Goal: Transaction & Acquisition: Book appointment/travel/reservation

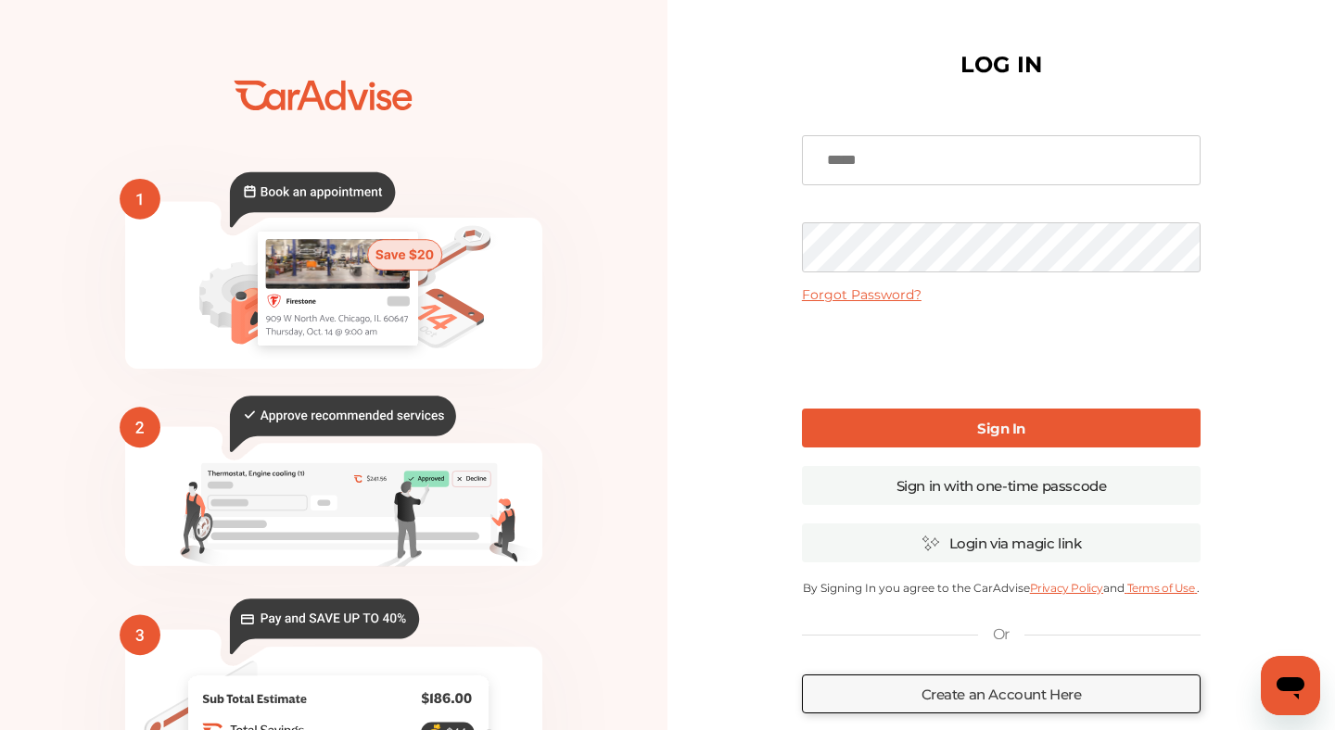
click at [882, 154] on input at bounding box center [1001, 160] width 399 height 50
type input "**********"
click at [977, 444] on link "Sign In" at bounding box center [1001, 428] width 399 height 39
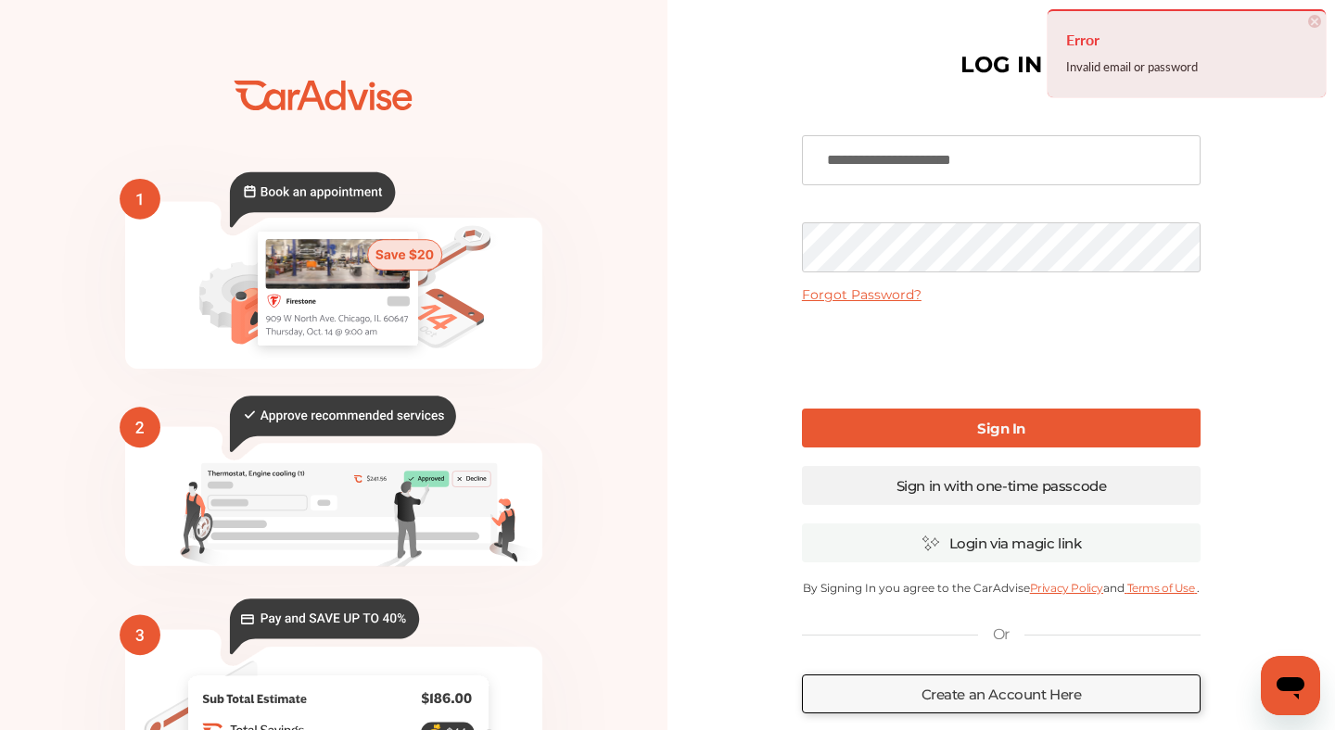
click at [988, 494] on link "Sign in with one-time passcode" at bounding box center [1001, 485] width 399 height 39
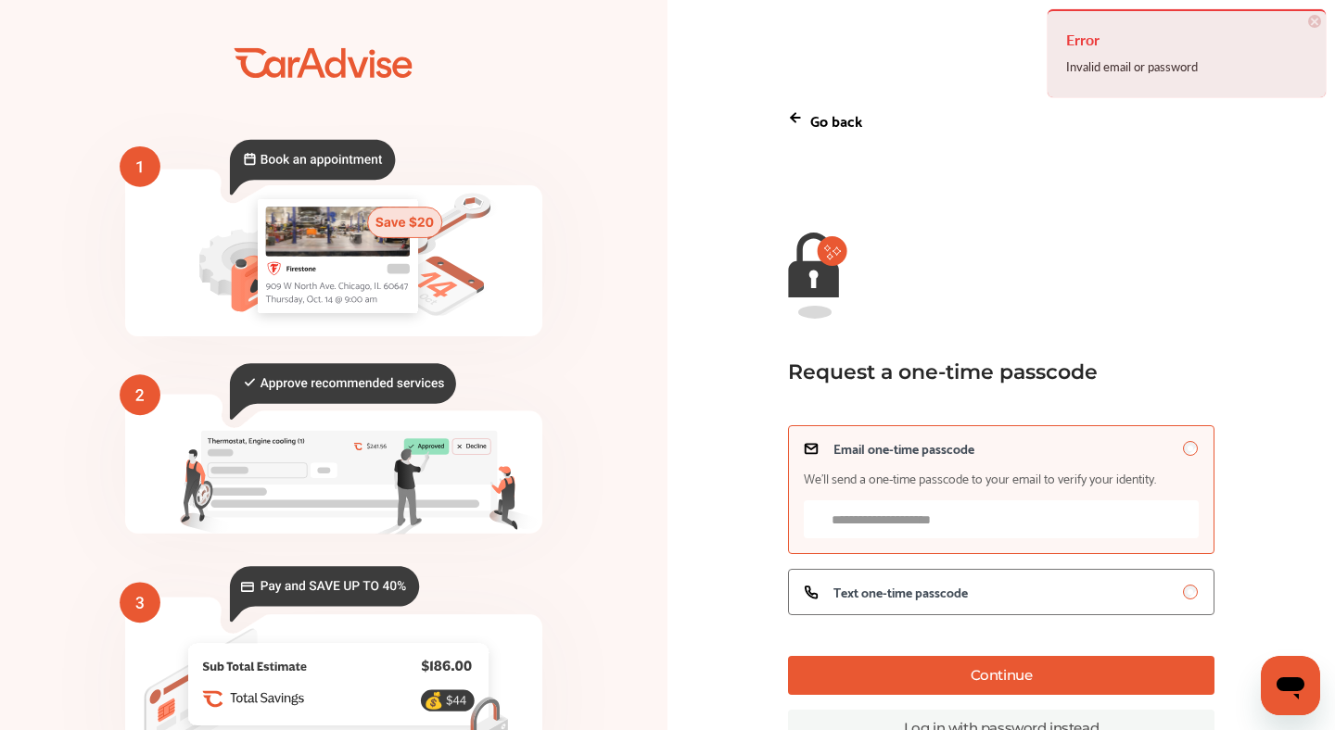
click at [975, 524] on input "Email one-time passcode We’ll send a one-time passcode to your email to verify …" at bounding box center [1001, 519] width 395 height 38
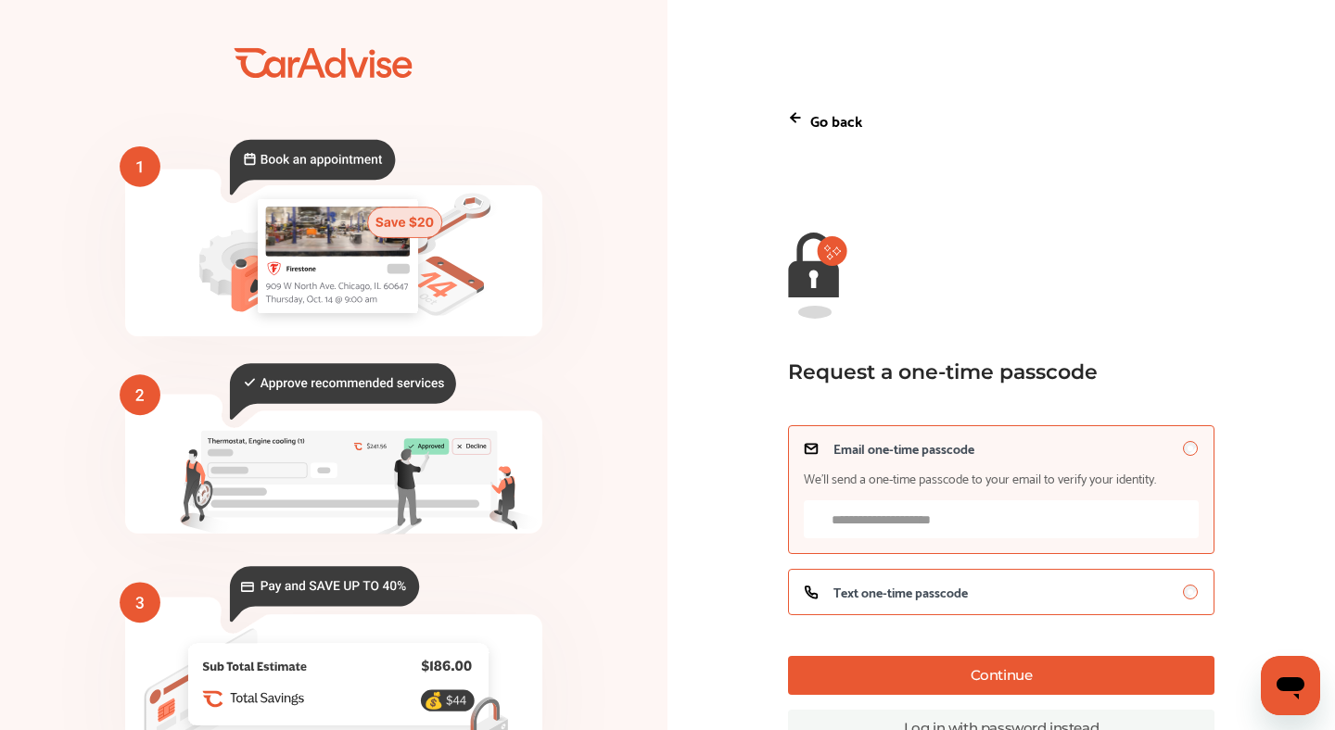
click at [1010, 584] on label "Text one-time passcode" at bounding box center [1001, 592] width 426 height 46
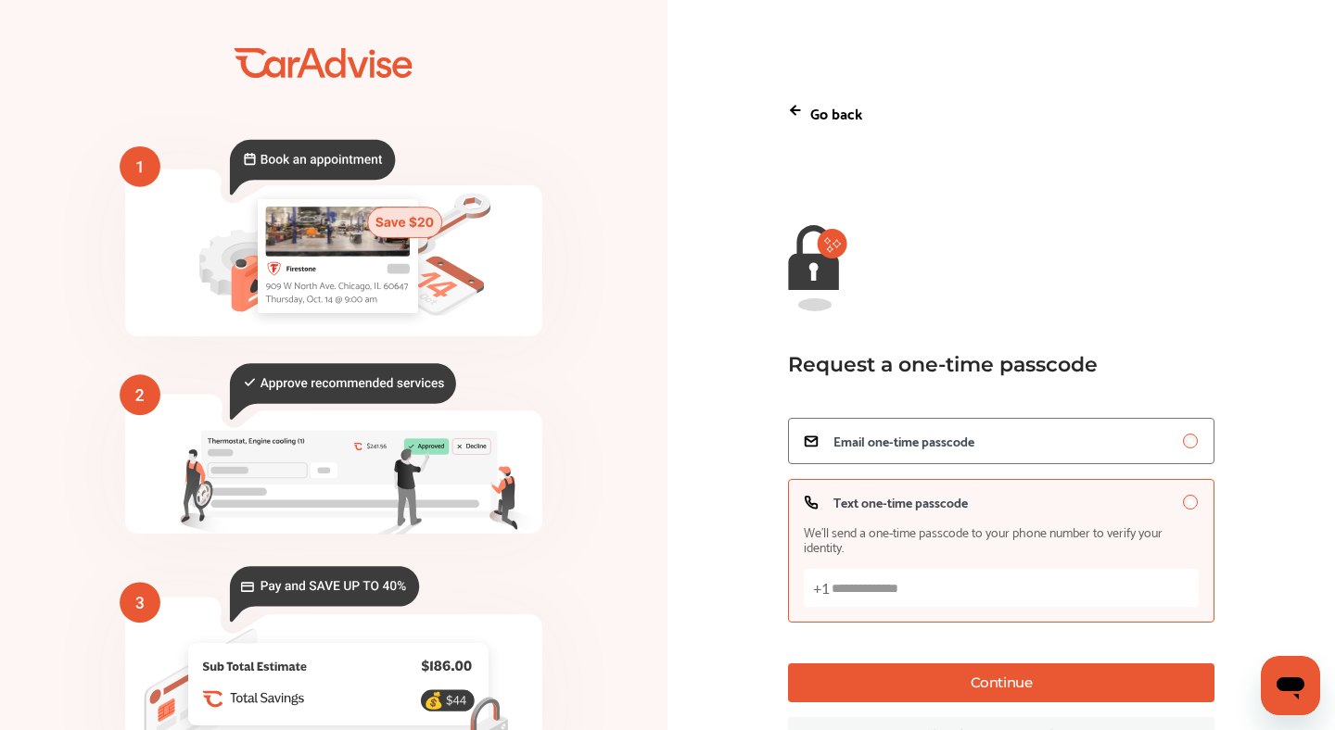
click at [994, 584] on input "Text one-time passcode We’ll send a one-time passcode to your phone number to v…" at bounding box center [1001, 588] width 395 height 38
type input "**********"
click at [1024, 680] on button "Continue" at bounding box center [1001, 683] width 426 height 39
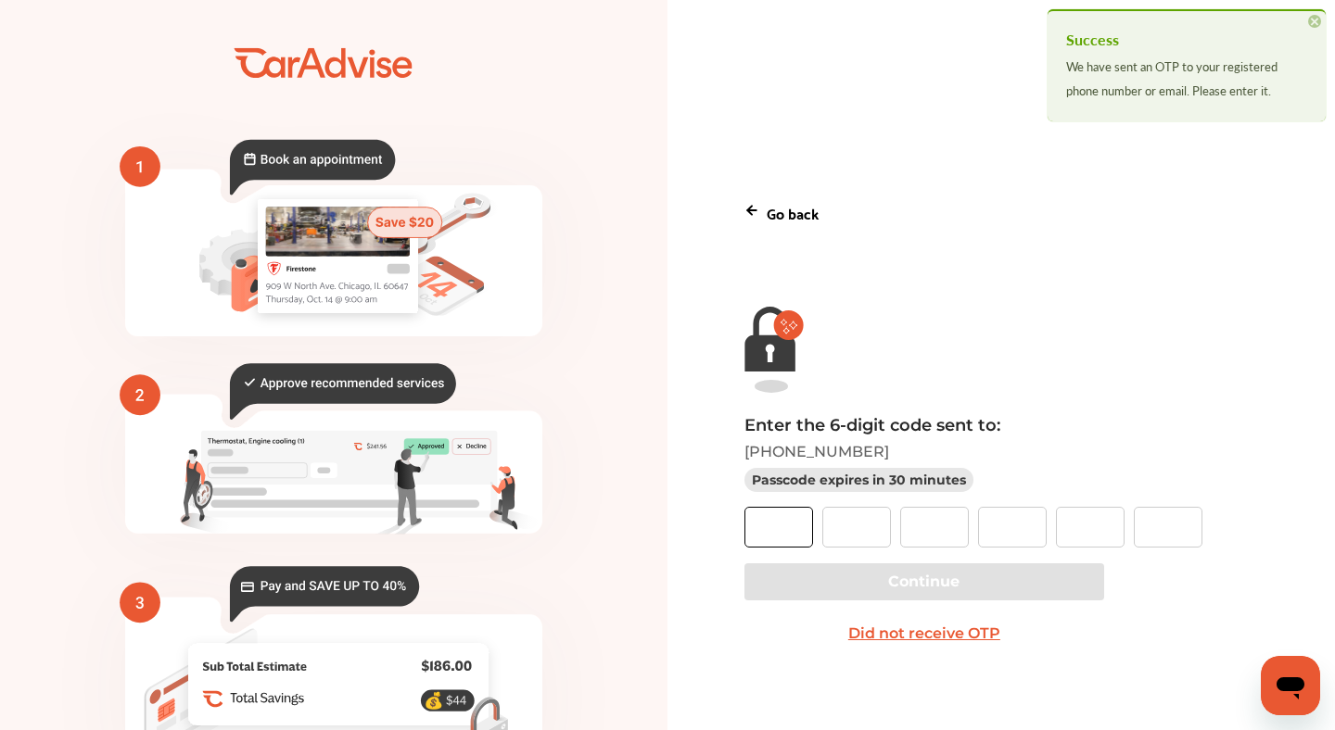
click at [792, 537] on input "text" at bounding box center [778, 527] width 69 height 41
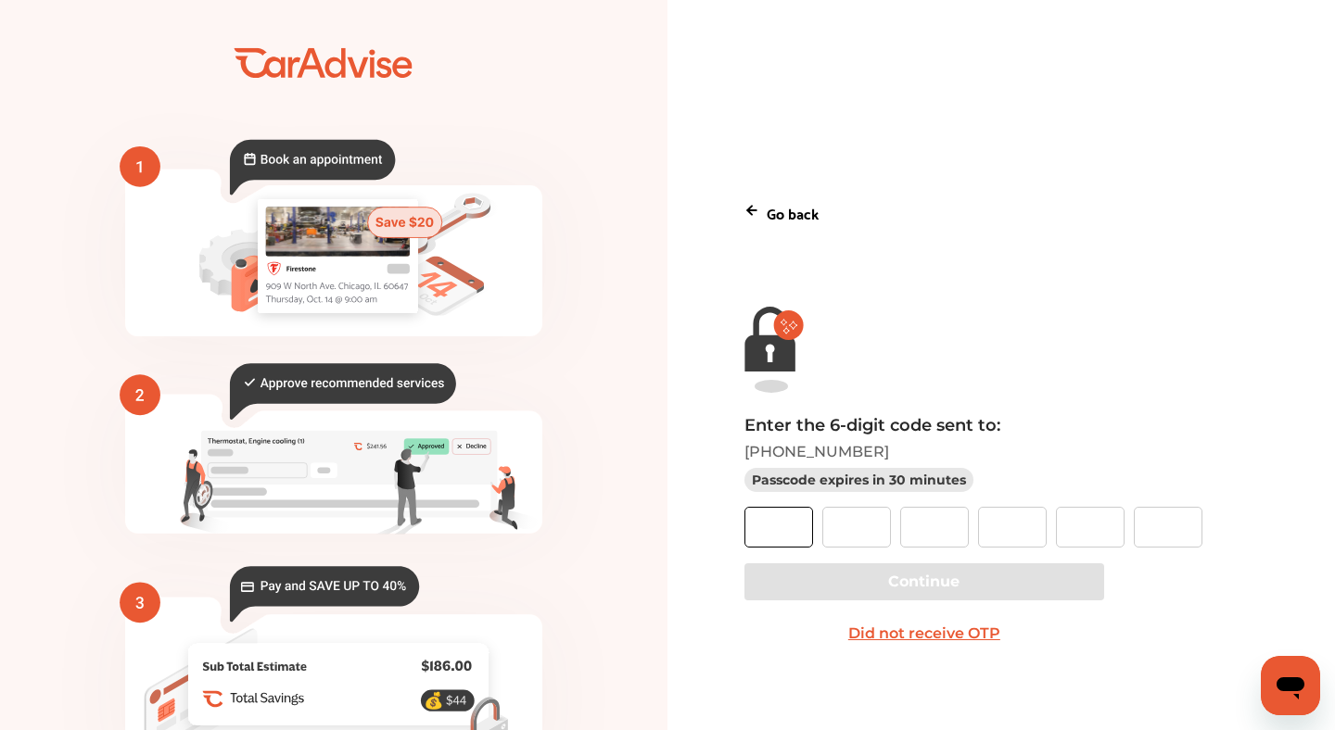
type input "*"
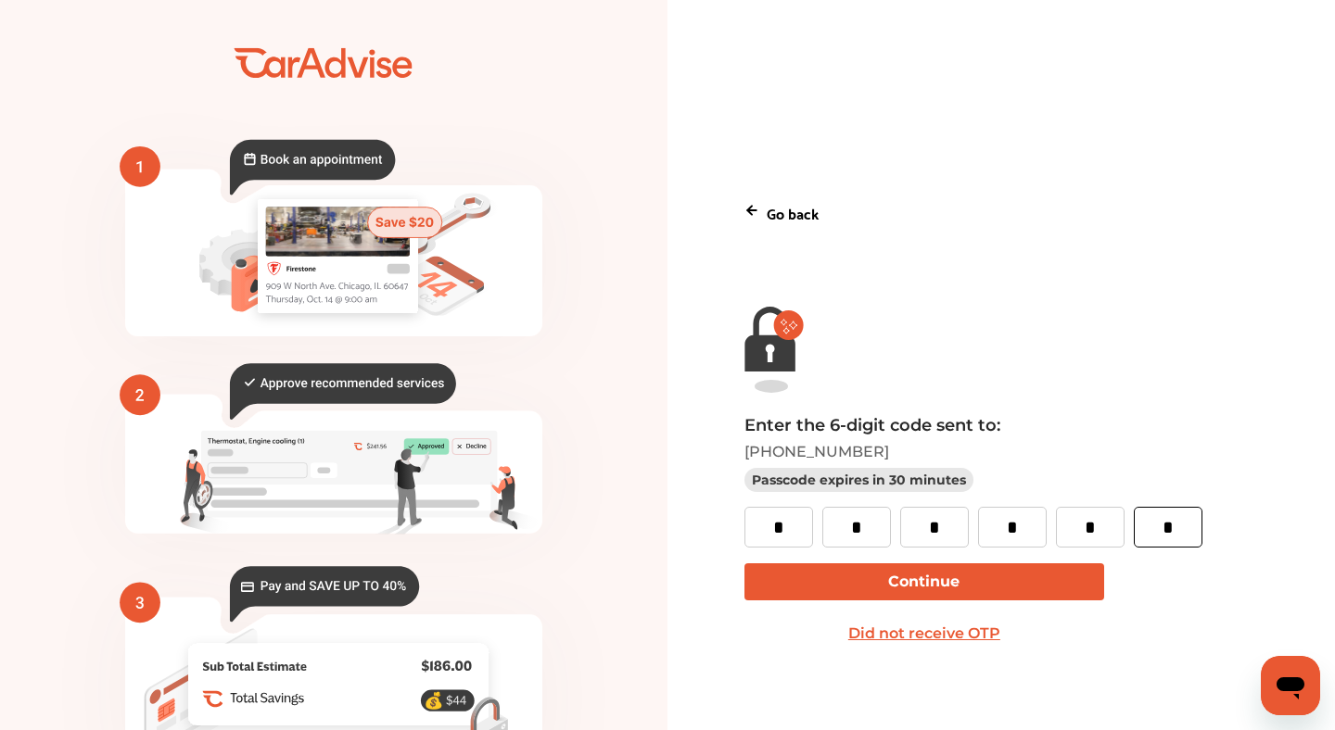
type input "*"
click at [843, 589] on button "Continue" at bounding box center [924, 581] width 360 height 37
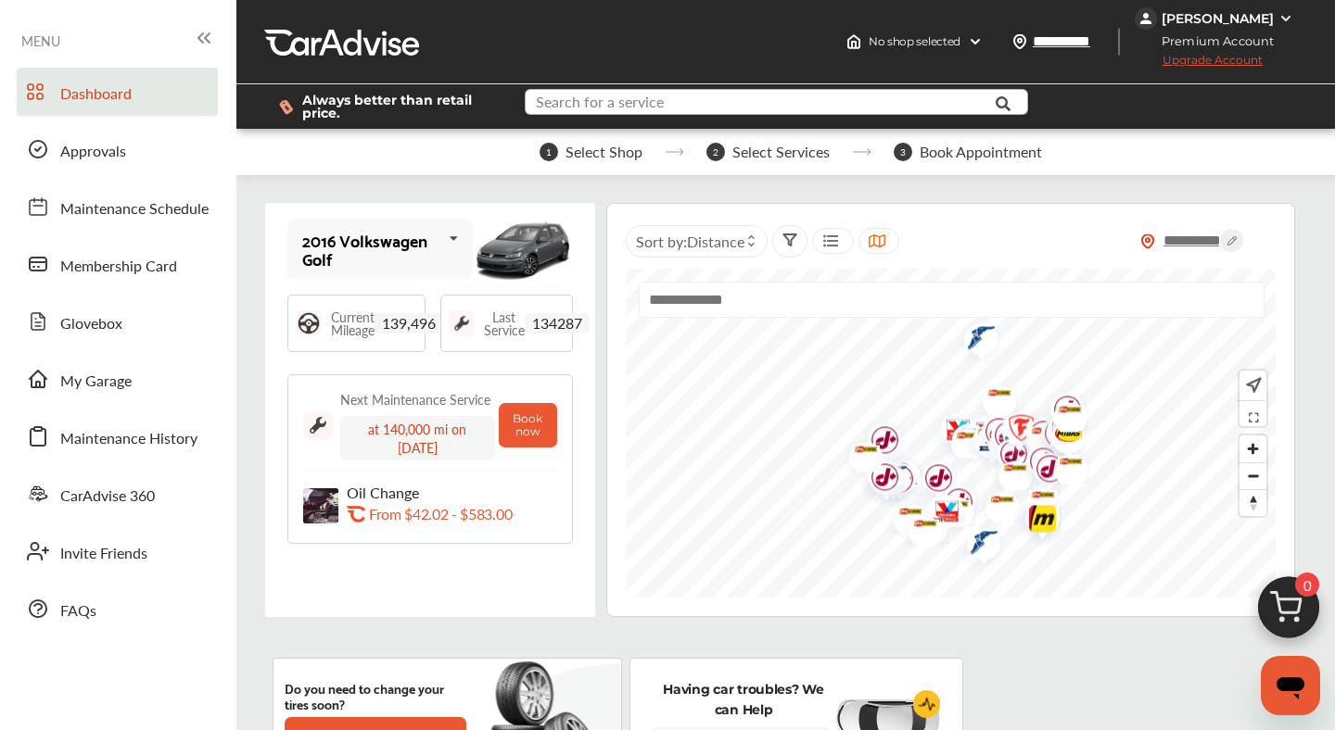
click at [690, 107] on input "text" at bounding box center [762, 104] width 472 height 29
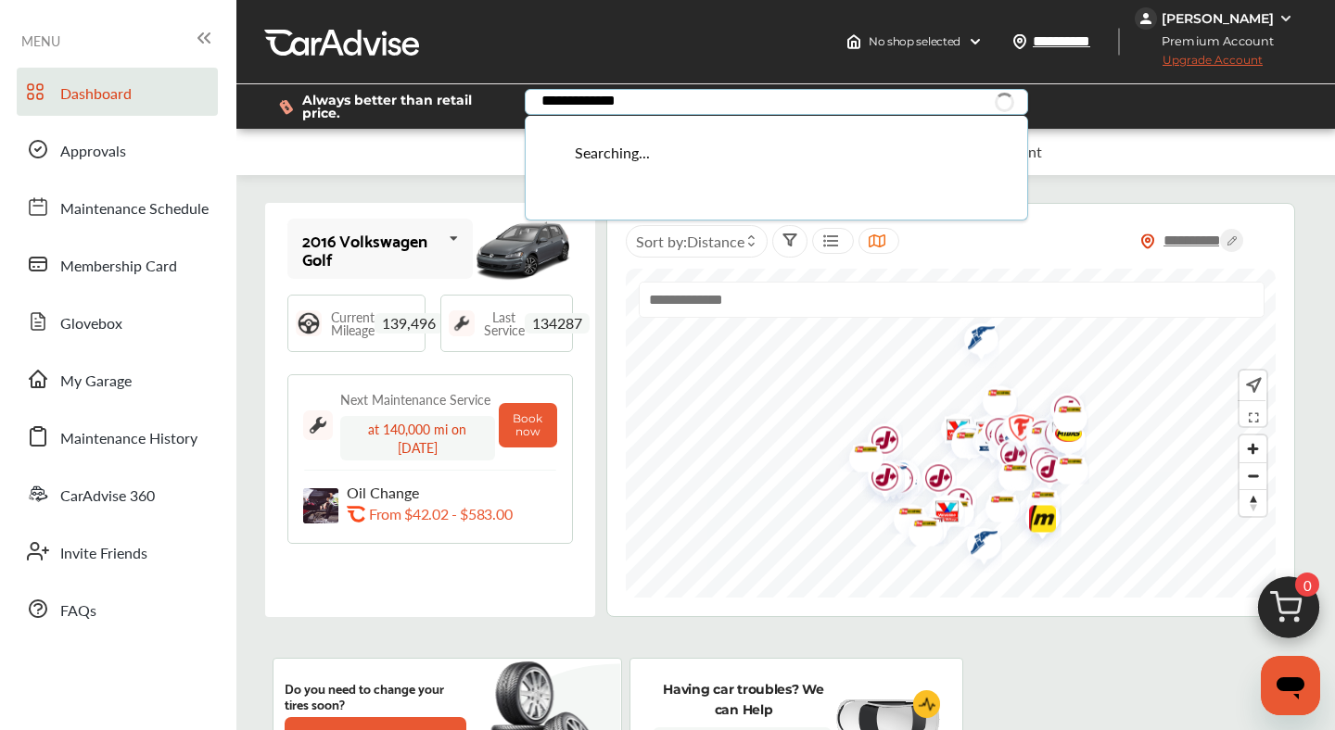
click at [645, 104] on input "**********" at bounding box center [762, 104] width 472 height 29
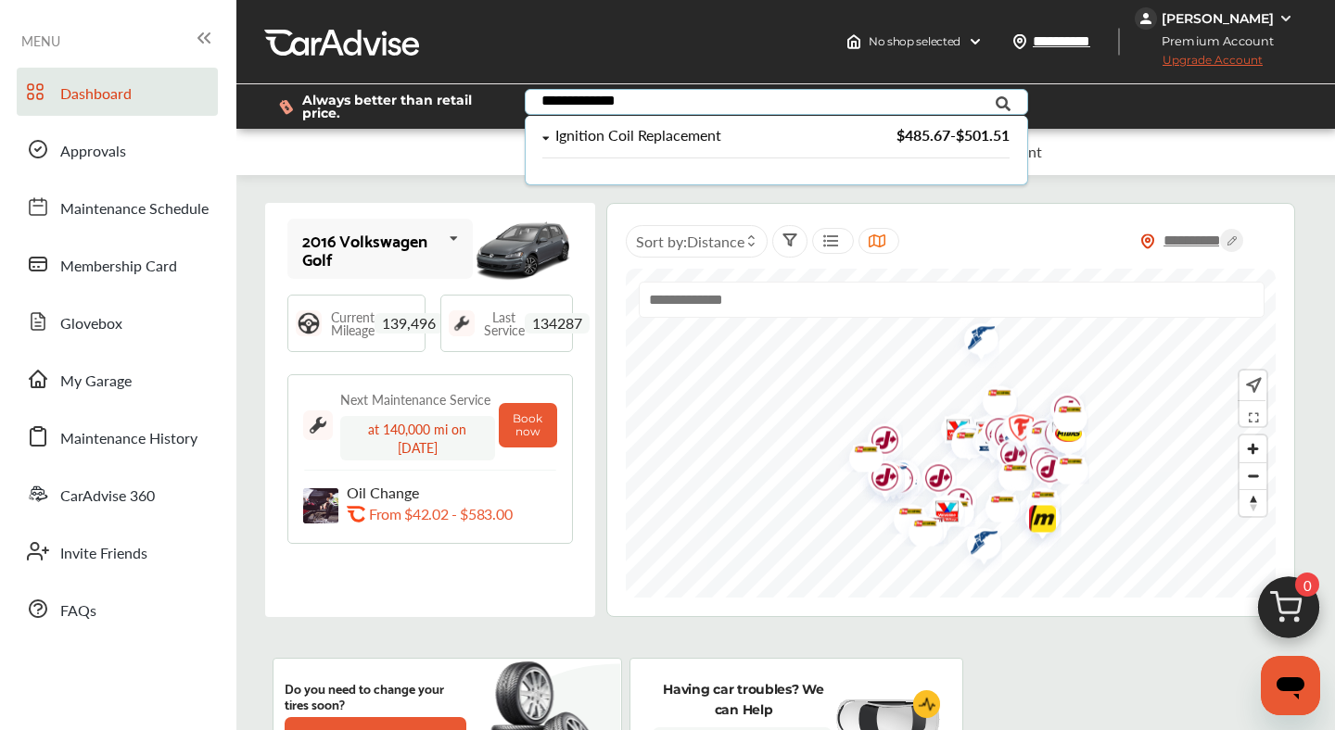
type input "**********"
click at [654, 136] on div "Ignition Coil Replacement" at bounding box center [638, 136] width 166 height 16
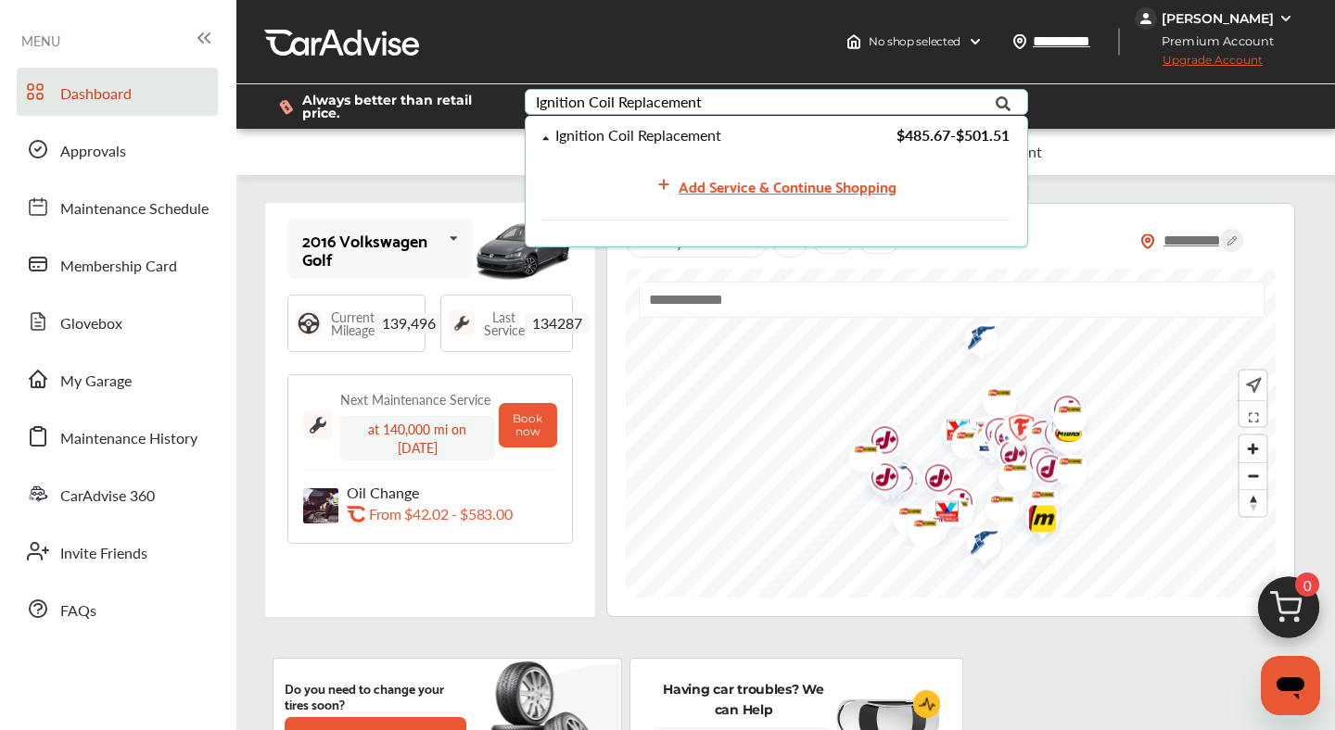
click at [761, 142] on div "Ignition Coil Replacement" at bounding box center [683, 136] width 280 height 16
click at [636, 139] on div "Ignition Coil Replacement" at bounding box center [638, 136] width 166 height 16
click at [722, 187] on div "Add Service & Continue Shopping" at bounding box center [787, 185] width 218 height 25
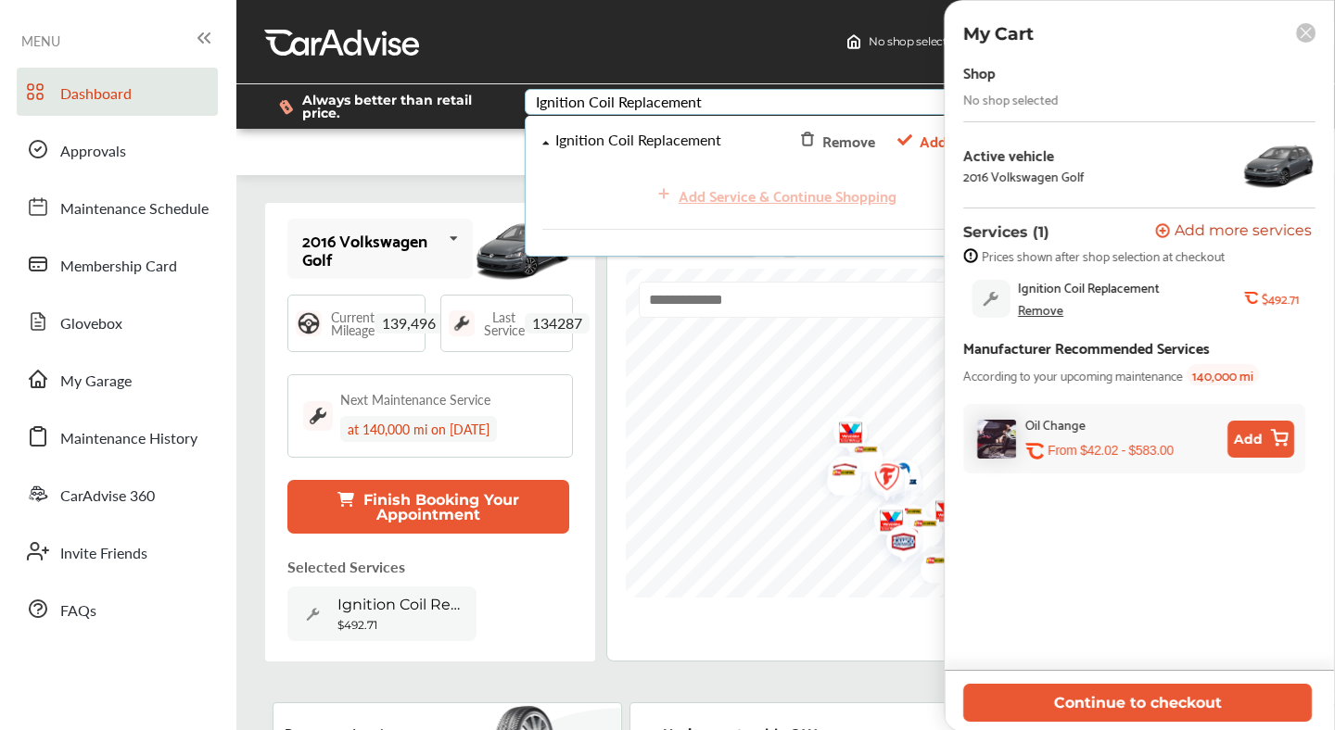
click at [1174, 295] on div "Ignition Coil Replacement" at bounding box center [1131, 287] width 226 height 15
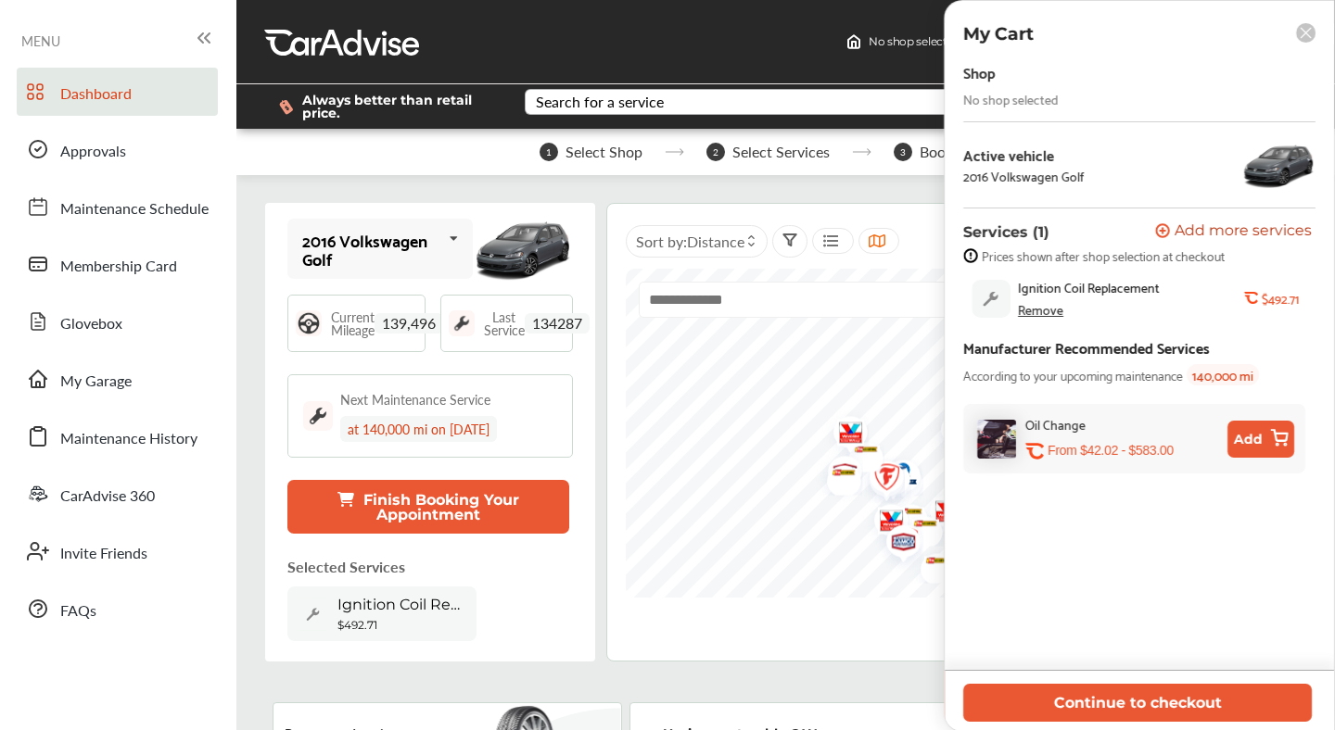
click at [1309, 30] on icon at bounding box center [1305, 33] width 10 height 10
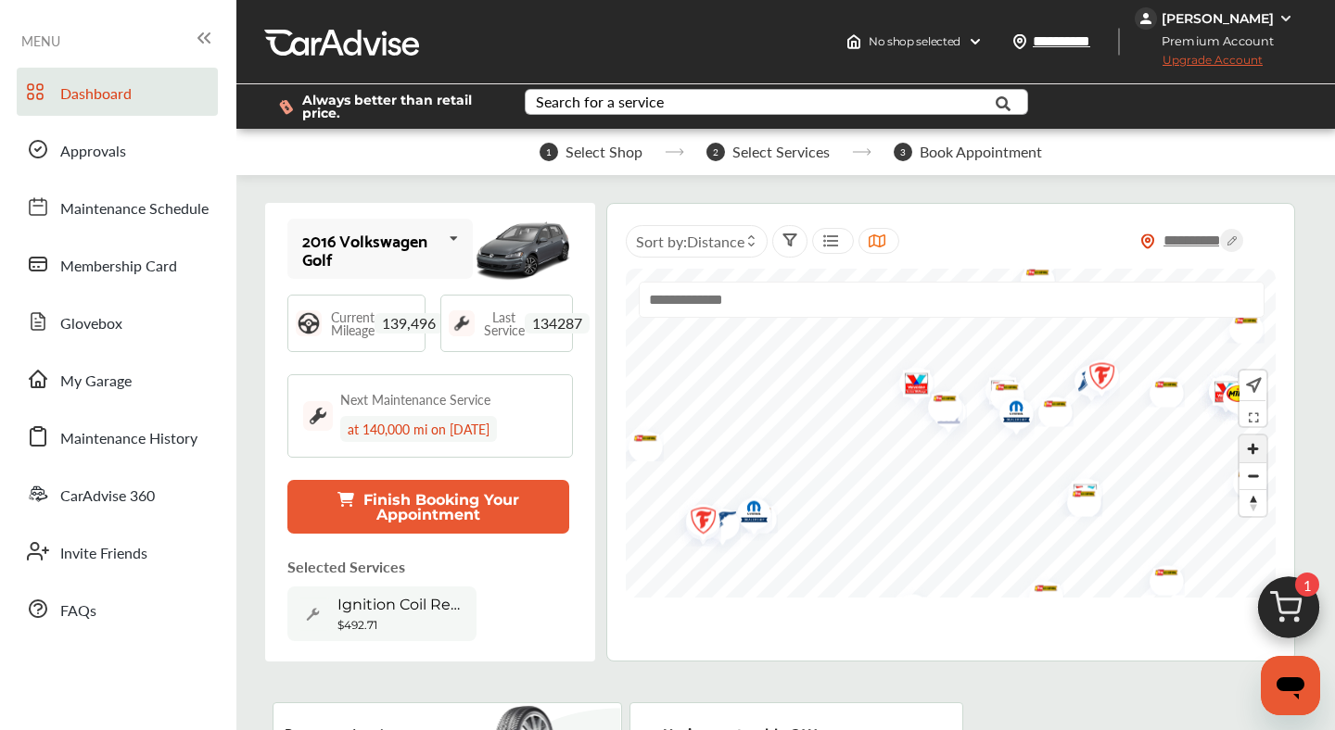
click at [1252, 445] on span "Zoom in" at bounding box center [1252, 449] width 27 height 27
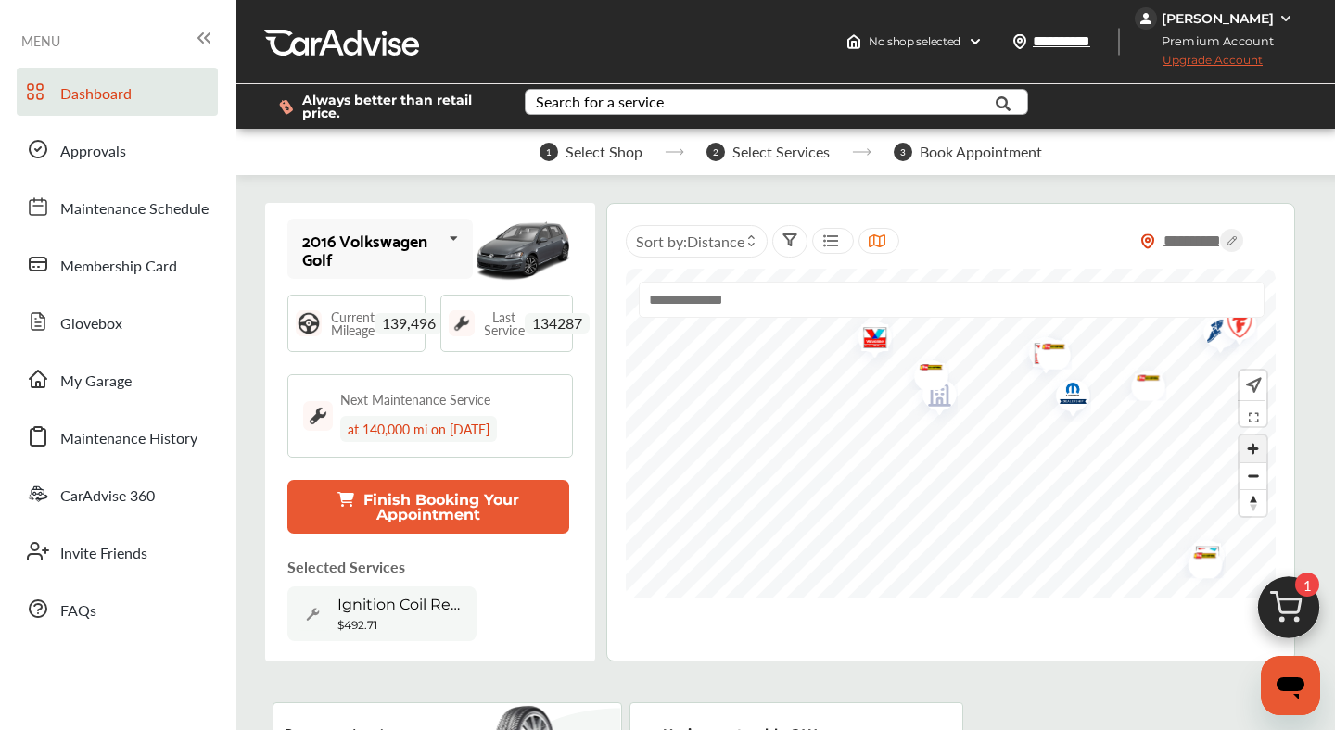
click at [1252, 445] on span "Zoom in" at bounding box center [1252, 449] width 27 height 27
click at [900, 412] on img "Map marker" at bounding box center [892, 402] width 49 height 40
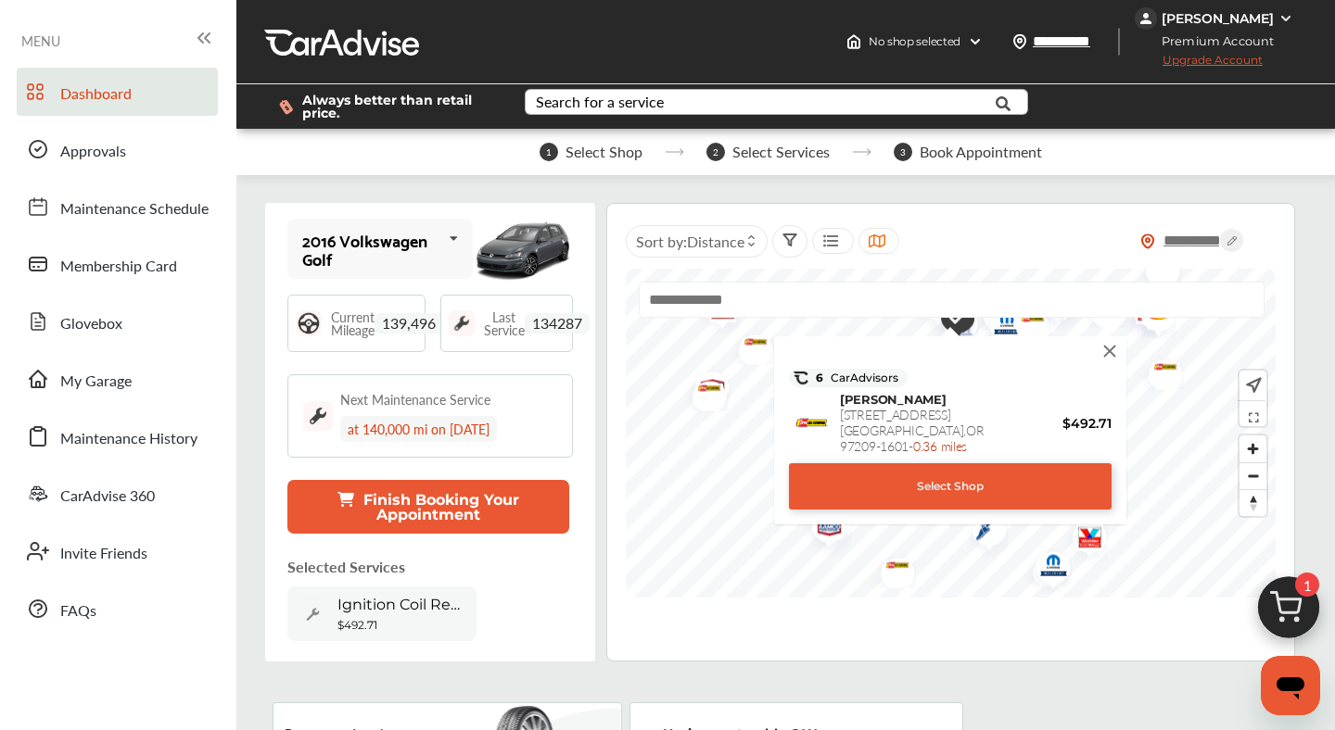
click at [1111, 353] on img at bounding box center [1109, 351] width 20 height 20
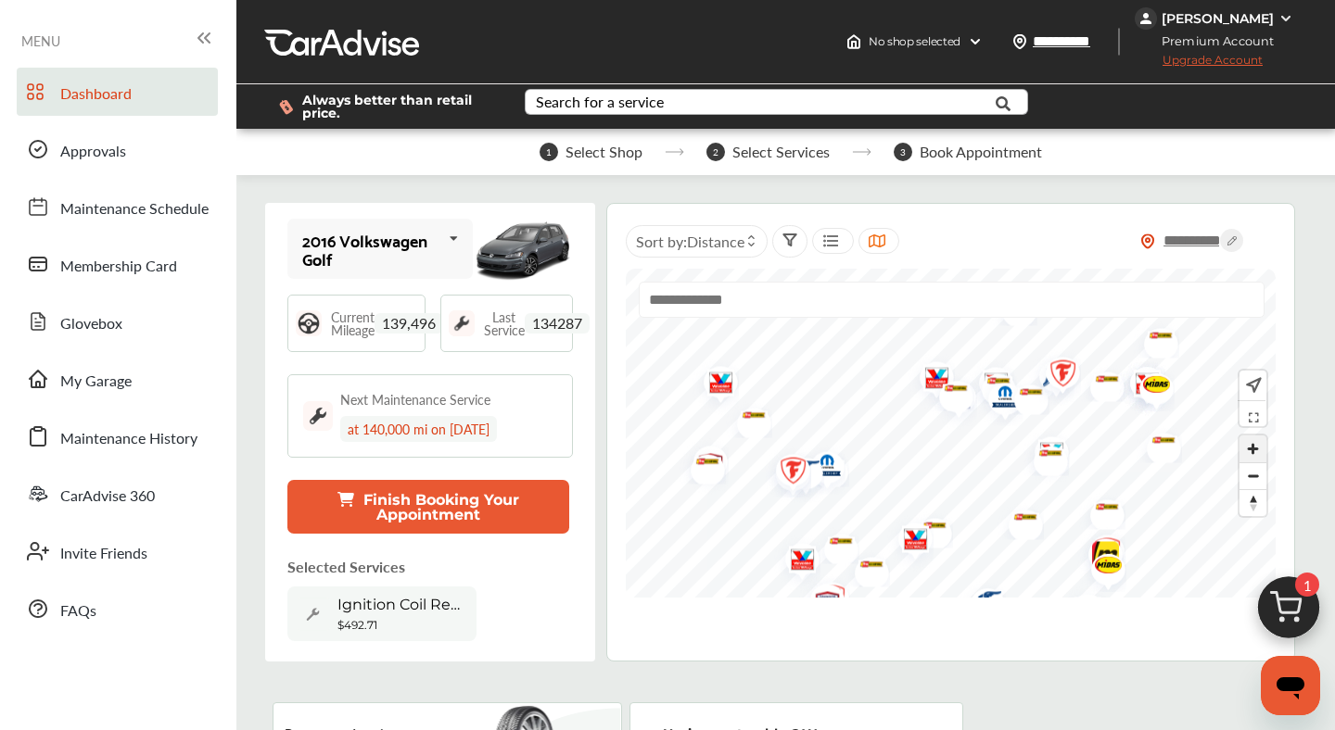
click at [1247, 448] on span "Zoom in" at bounding box center [1252, 449] width 27 height 27
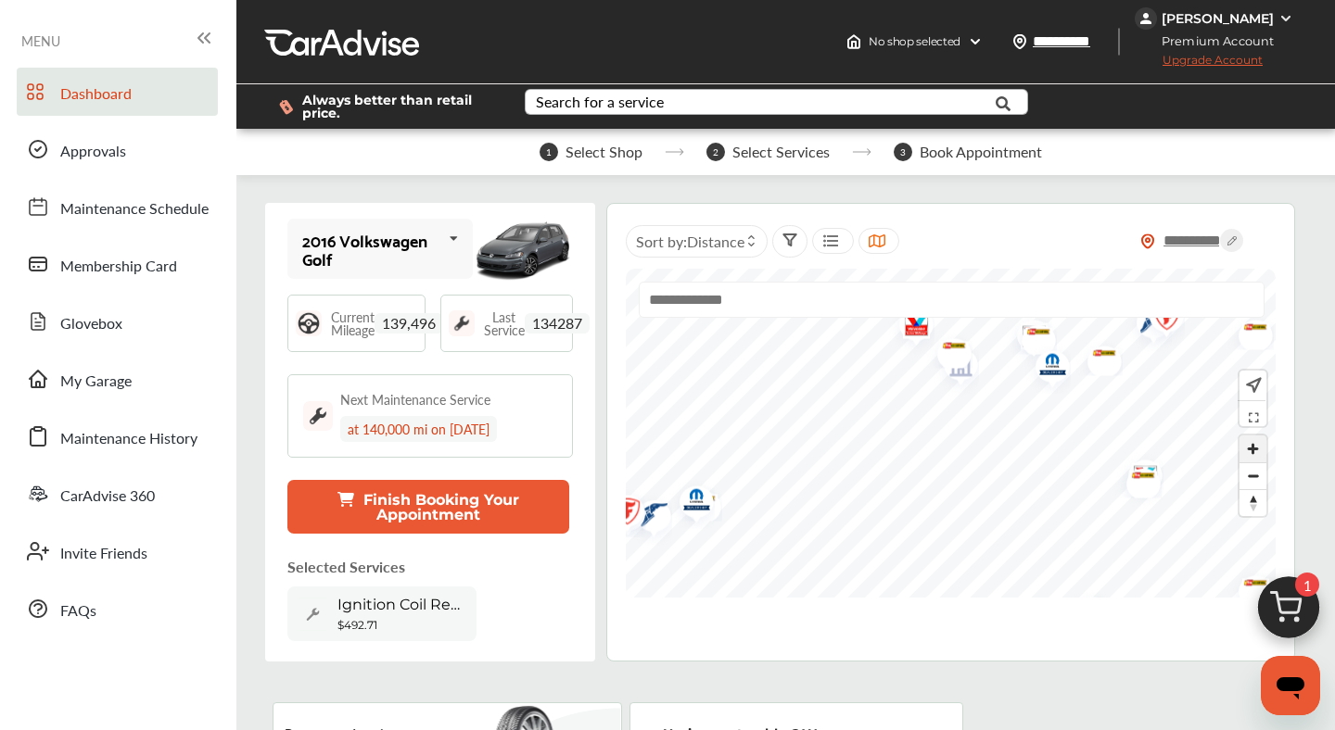
click at [1247, 448] on span "Zoom in" at bounding box center [1252, 449] width 27 height 27
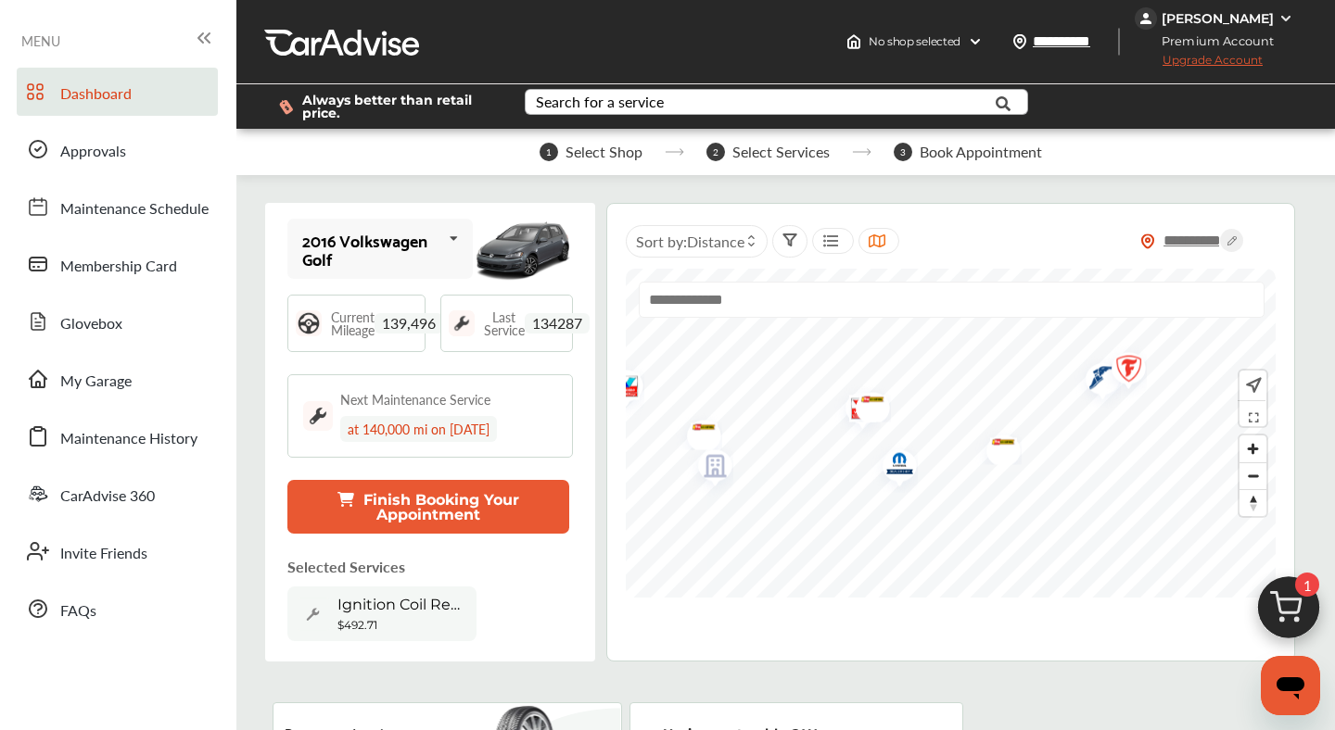
click at [899, 475] on img "Map marker" at bounding box center [892, 466] width 49 height 53
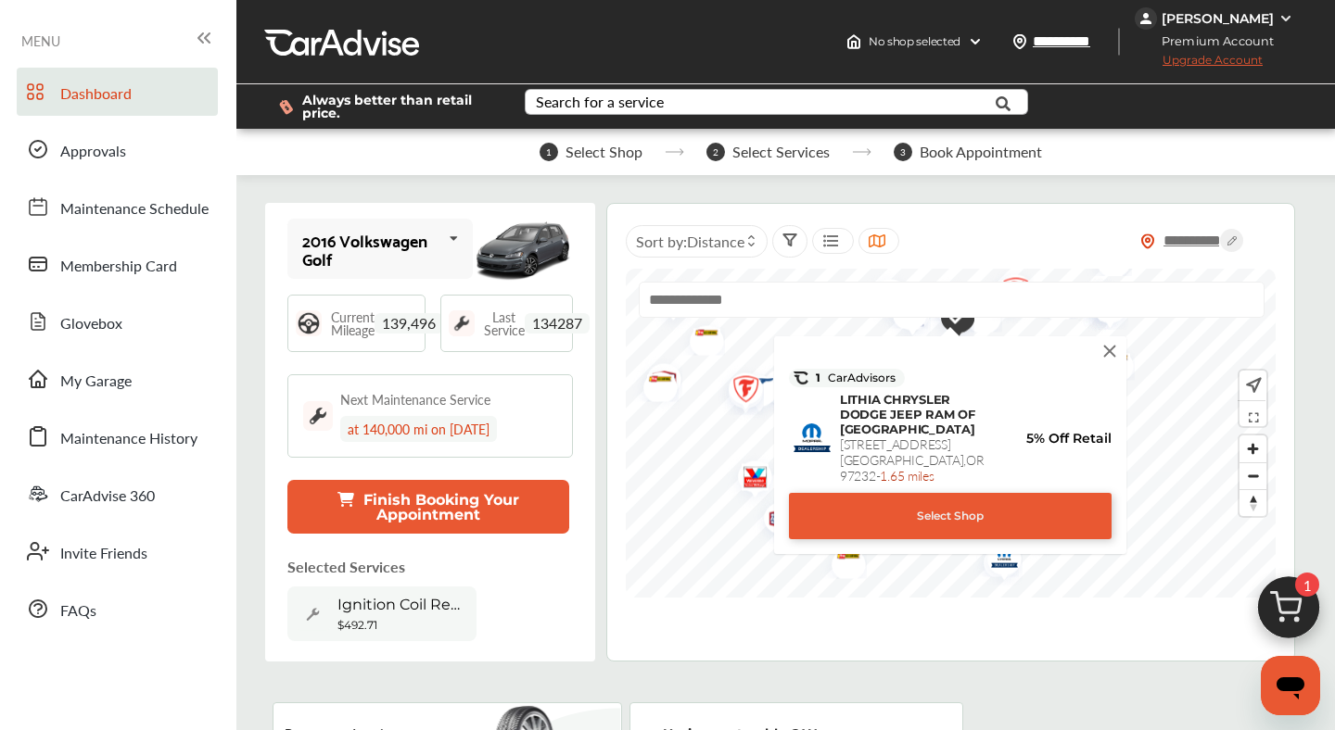
click at [1113, 348] on img at bounding box center [1109, 351] width 20 height 20
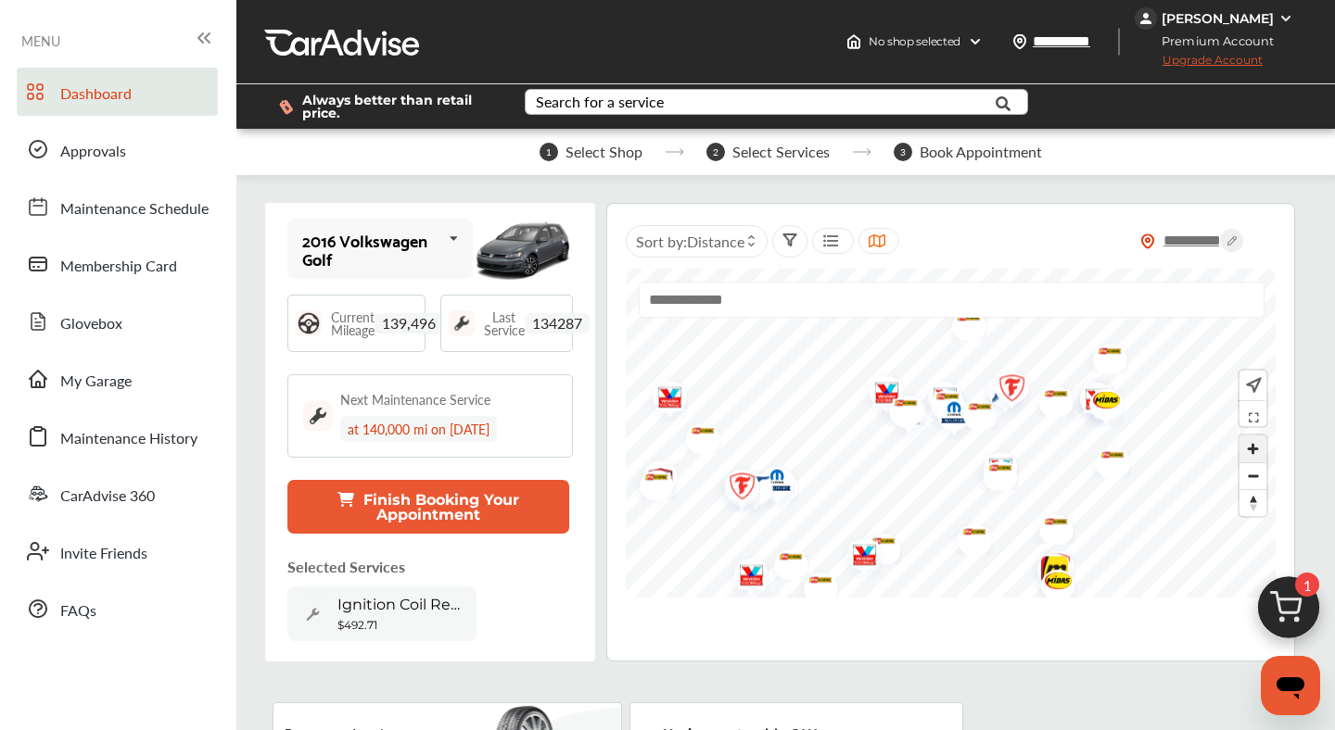
click at [1254, 456] on span "Zoom in" at bounding box center [1252, 449] width 27 height 27
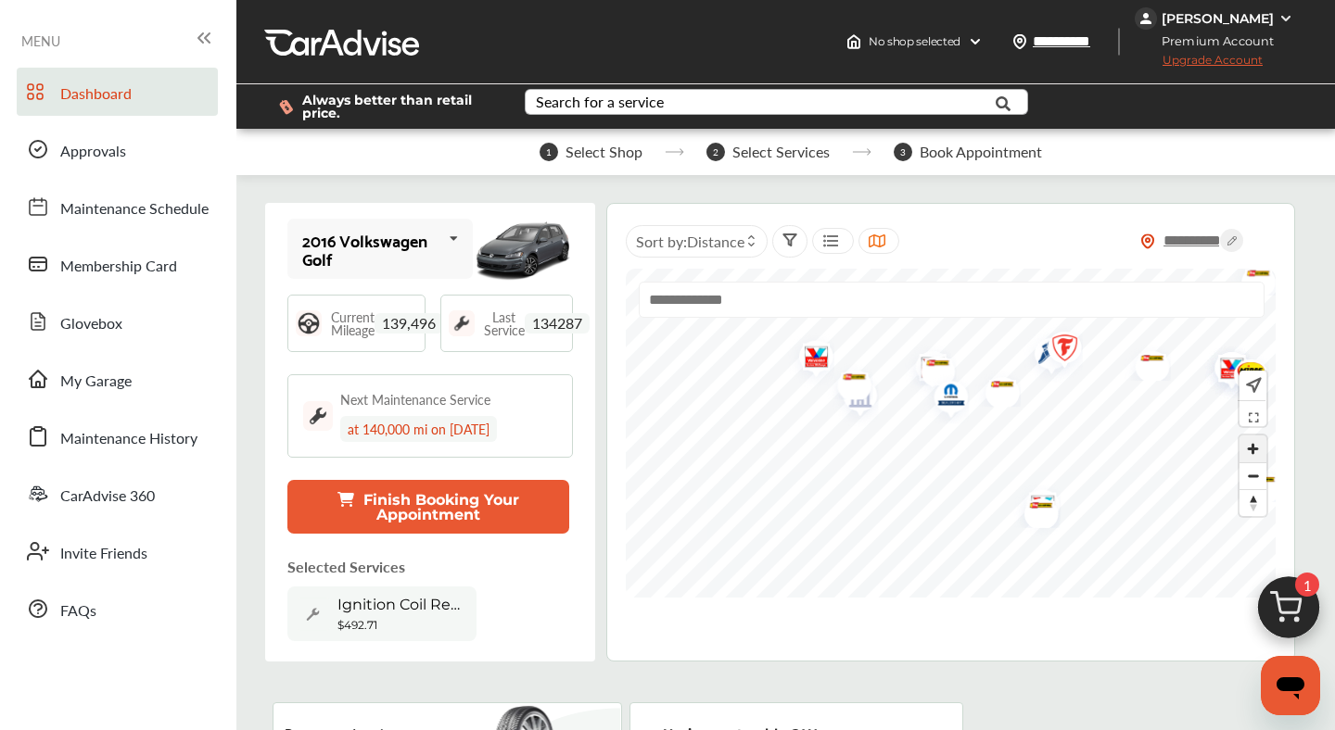
click at [1254, 456] on span "Zoom in" at bounding box center [1252, 449] width 27 height 27
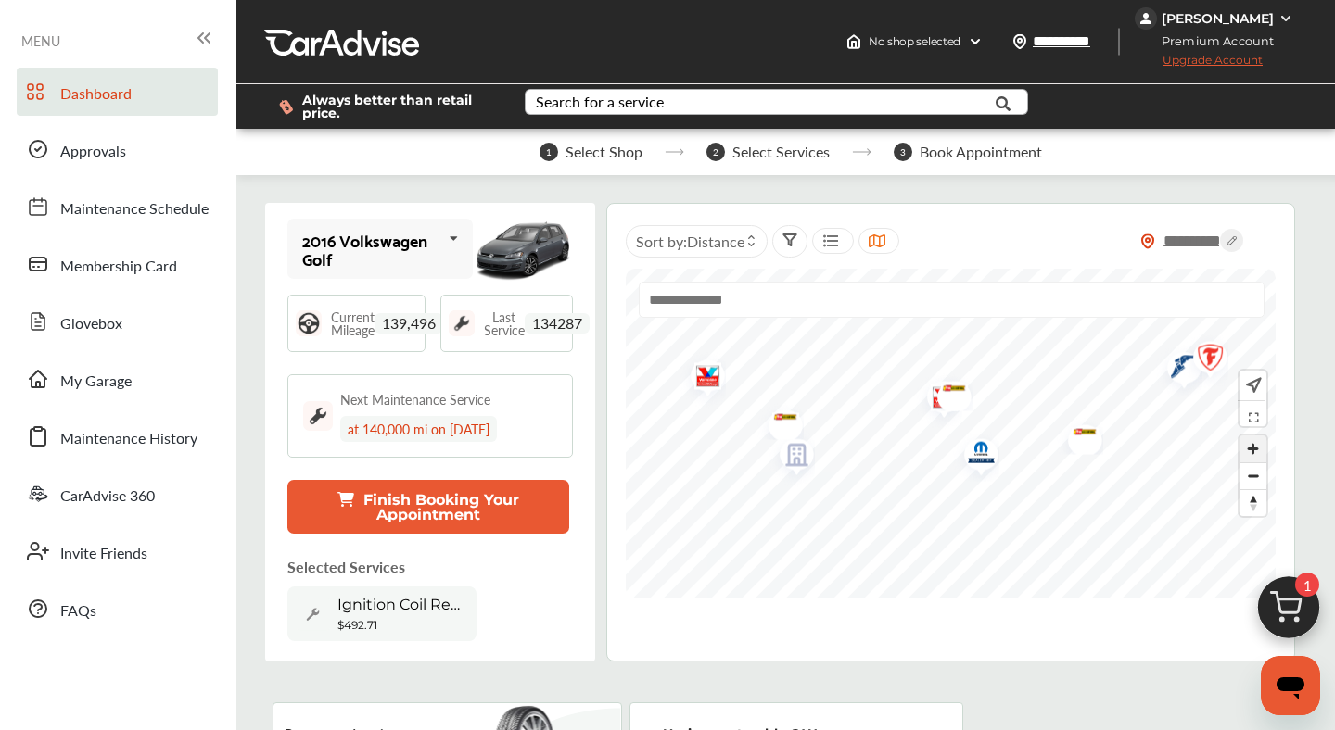
click at [1255, 450] on span "Zoom in" at bounding box center [1252, 449] width 27 height 27
click at [1250, 481] on span "Zoom out" at bounding box center [1252, 476] width 27 height 26
click at [964, 437] on img "Map marker" at bounding box center [953, 437] width 49 height 58
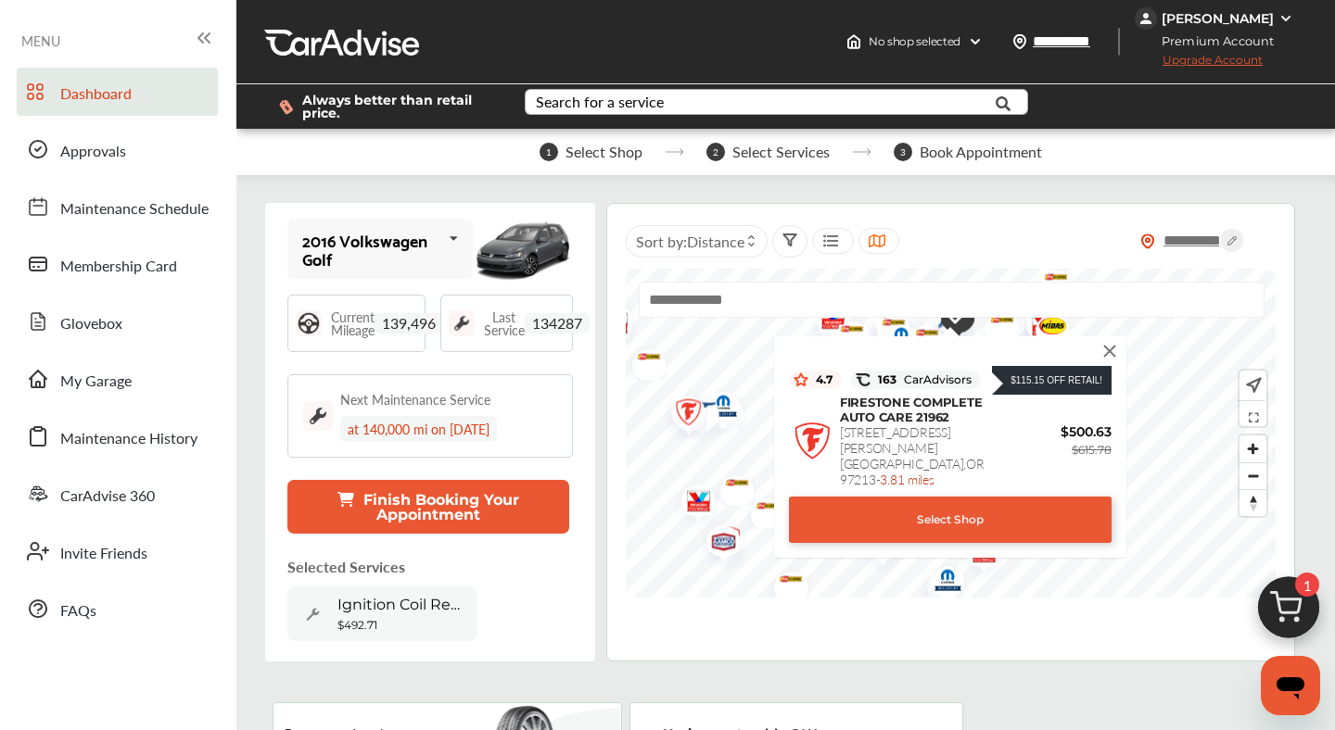
click at [947, 511] on div "Select Shop" at bounding box center [950, 520] width 323 height 46
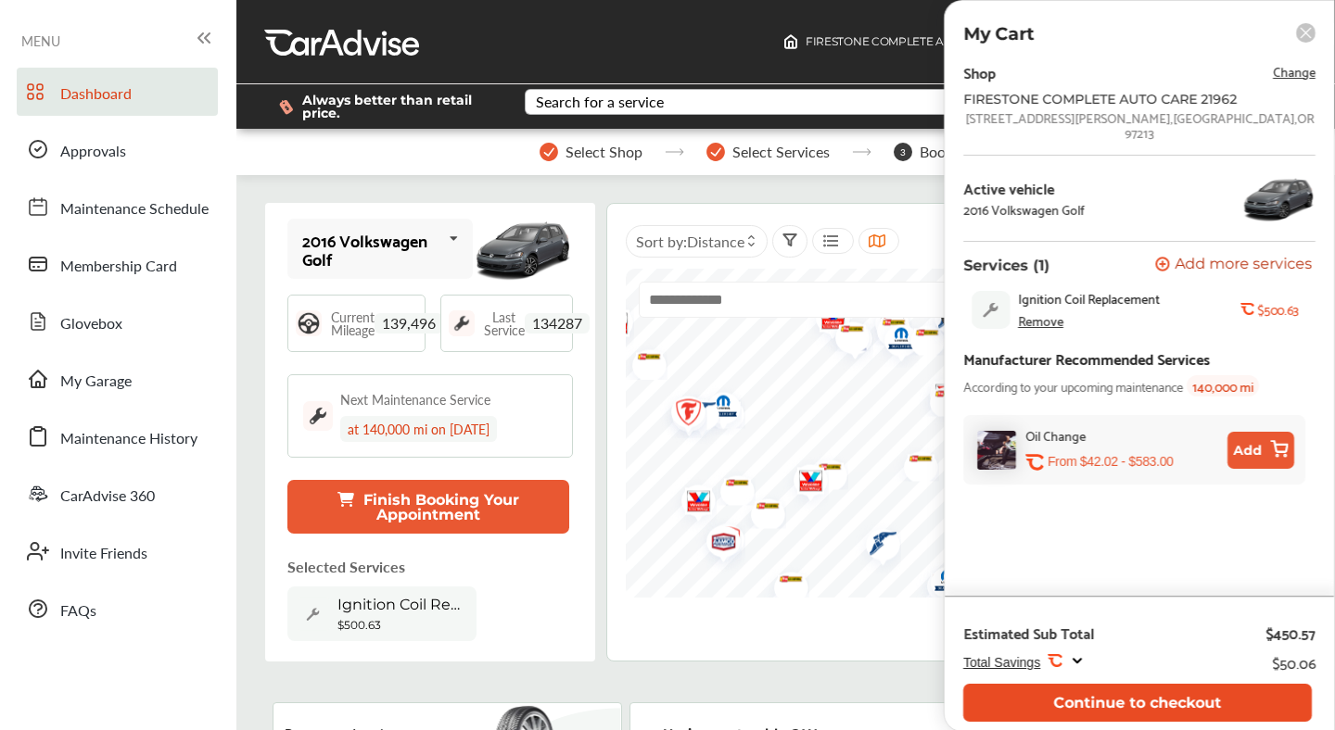
click at [1131, 698] on button "Continue to checkout" at bounding box center [1137, 703] width 348 height 38
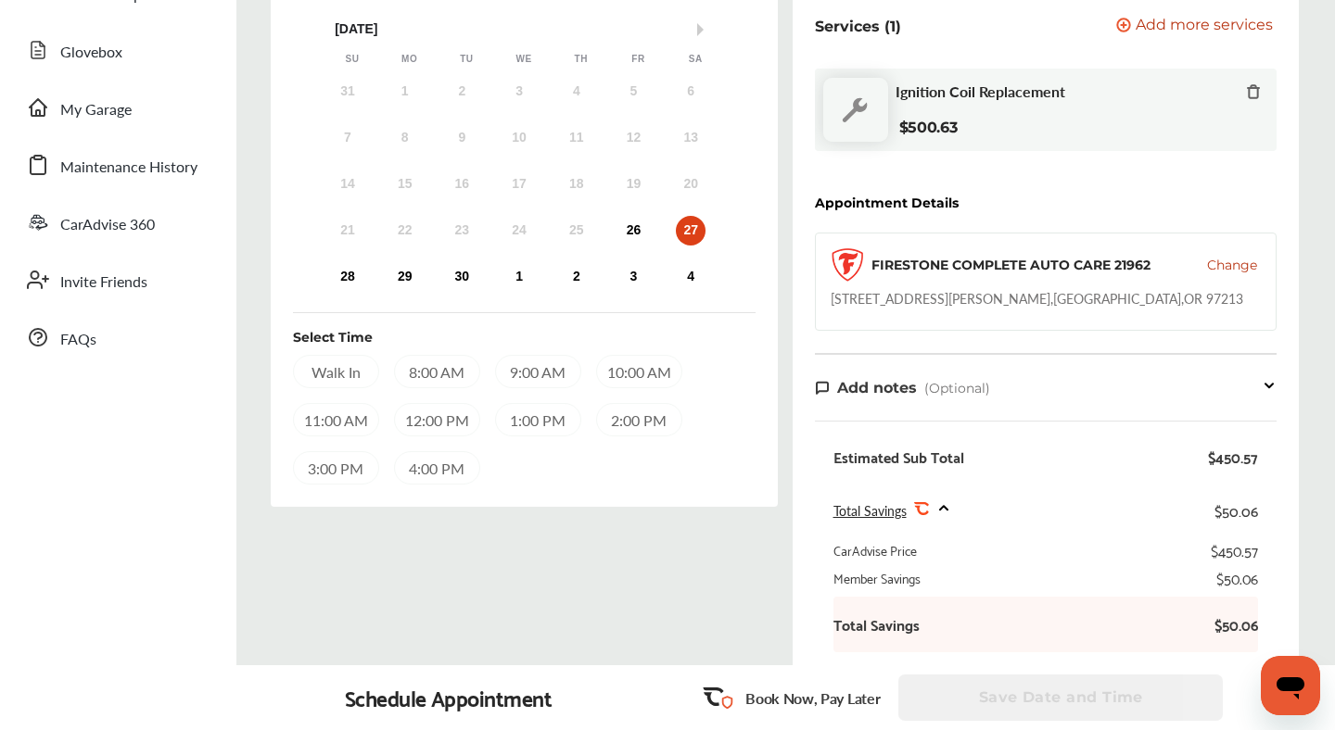
scroll to position [269, 0]
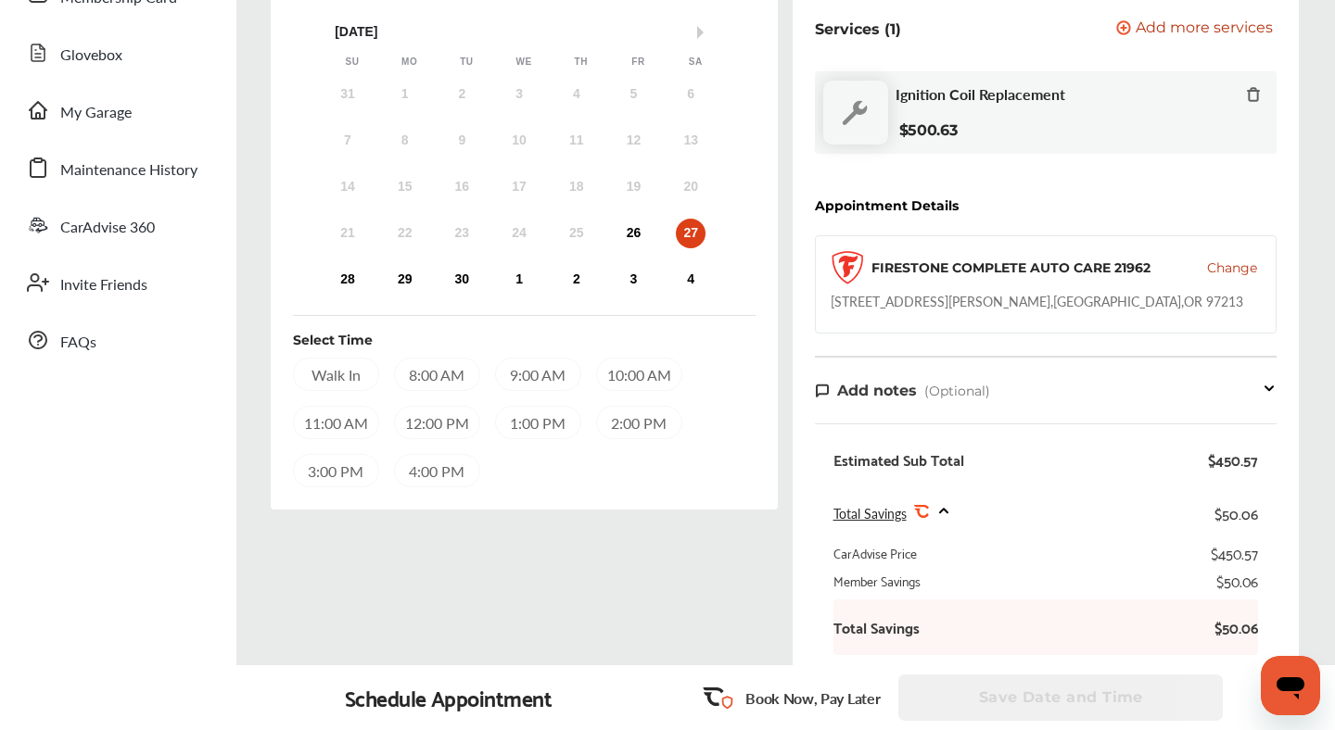
click at [424, 421] on div "12:00 PM" at bounding box center [437, 422] width 86 height 33
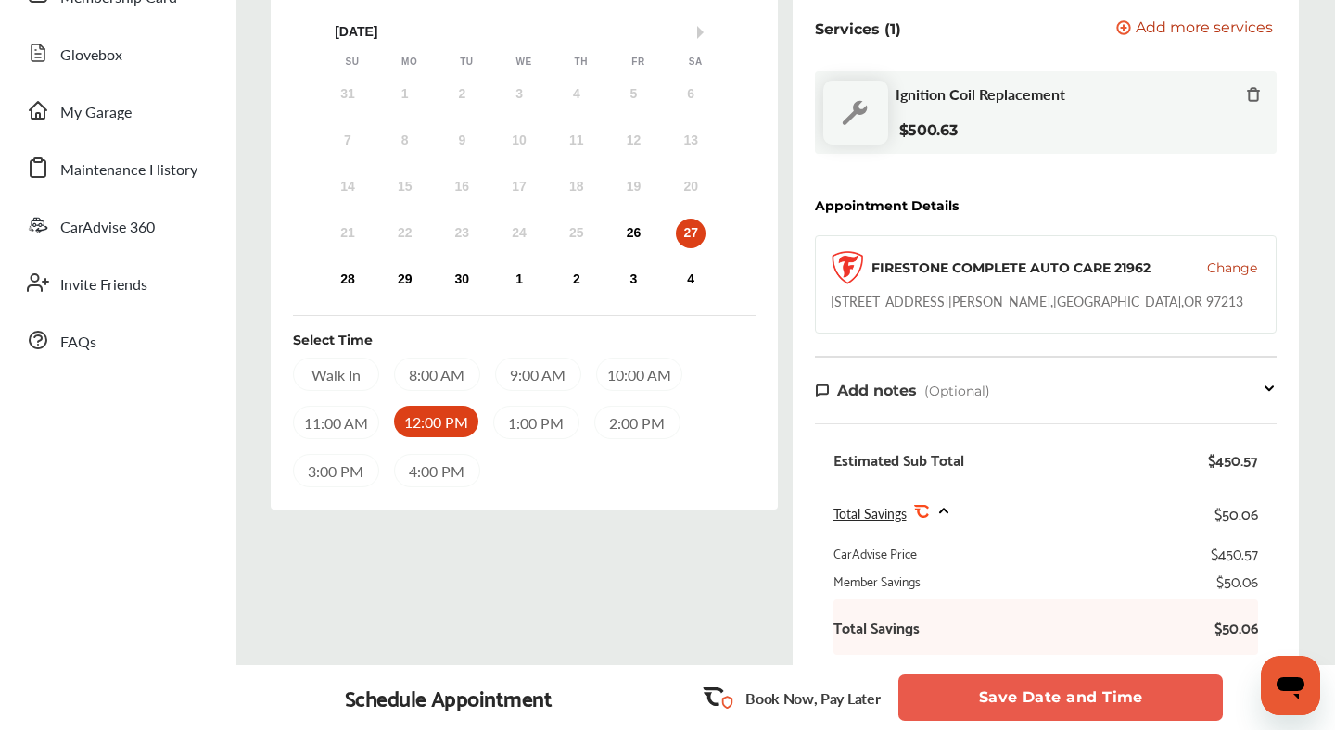
click at [1032, 691] on button "Save Date and Time" at bounding box center [1060, 698] width 324 height 46
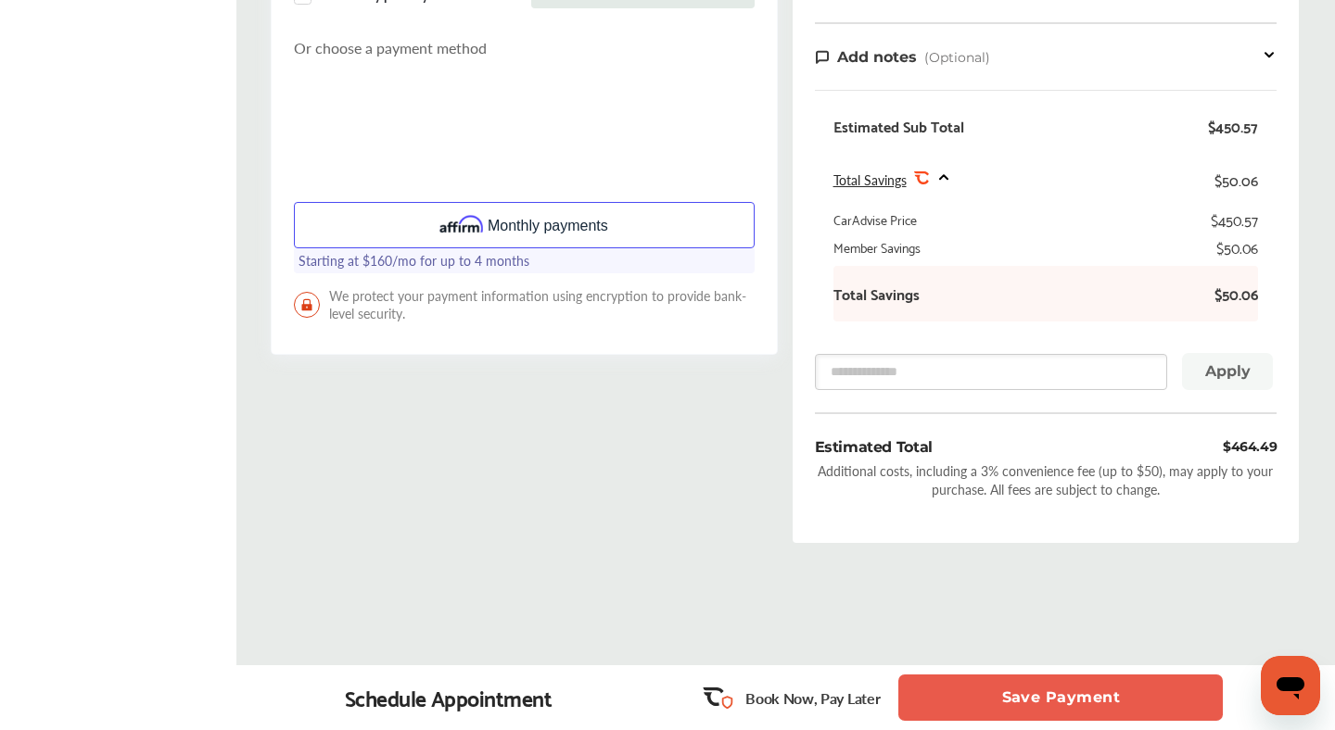
scroll to position [636, 0]
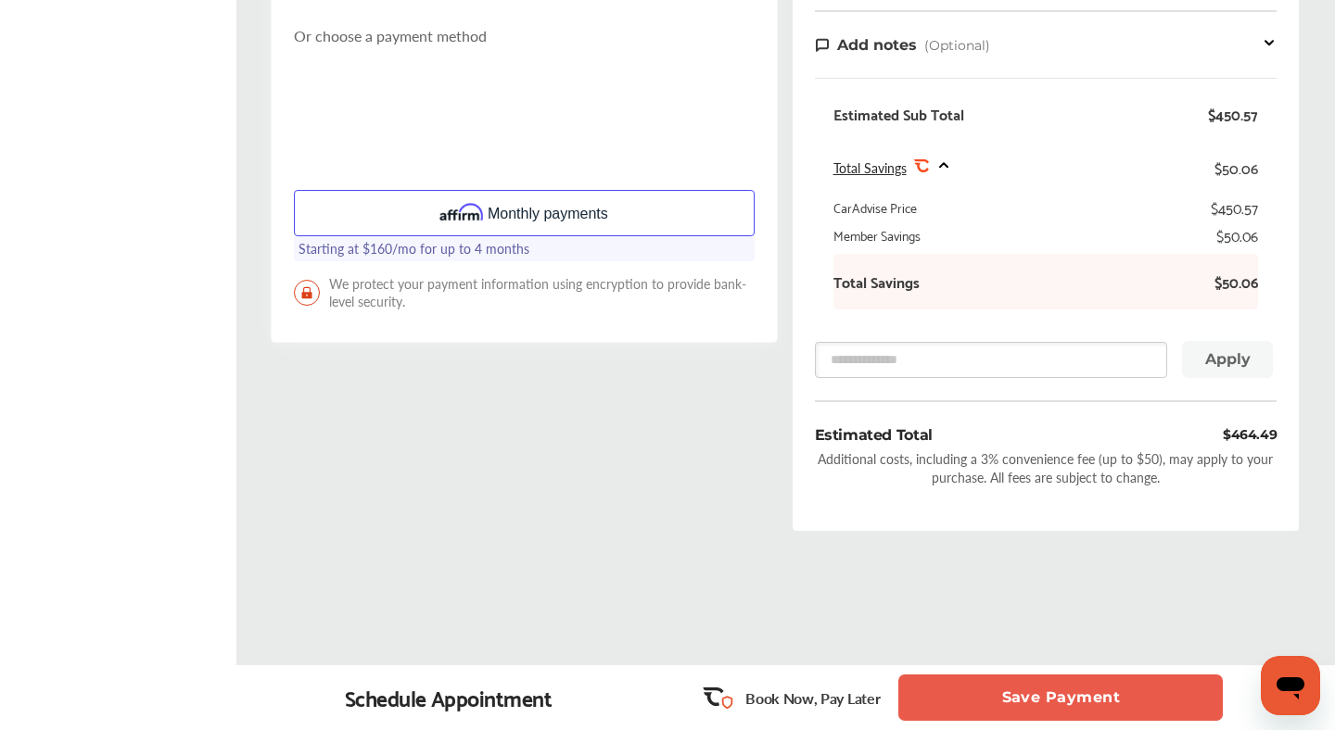
click at [821, 704] on p "Book Now, Pay Later" at bounding box center [812, 698] width 134 height 21
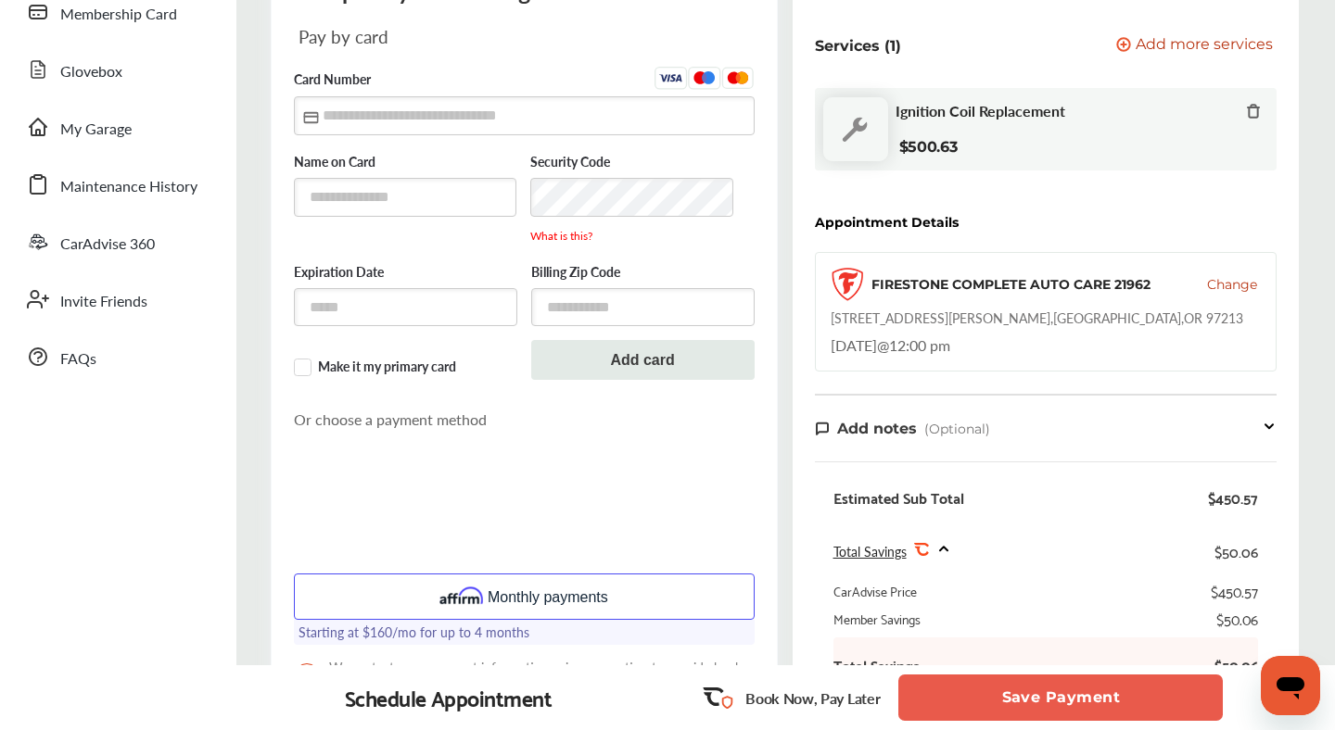
scroll to position [247, 0]
